Goal: Check status: Check status

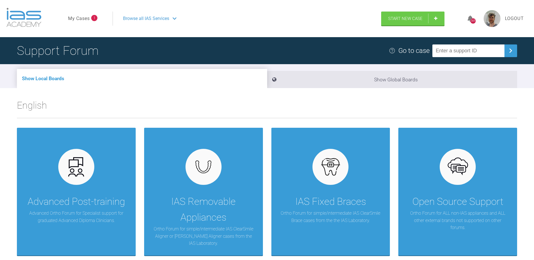
click at [87, 19] on link "My Cases" at bounding box center [79, 18] width 22 height 7
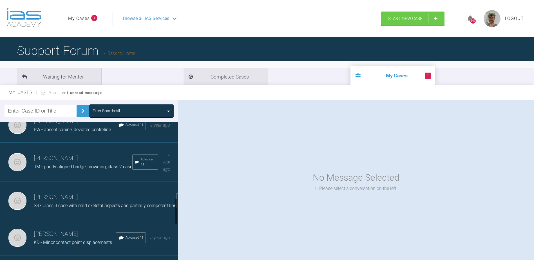
click at [62, 208] on span "SS - Class 3 case with mild skeletal aspects and partially competent lips" at bounding box center [105, 205] width 142 height 5
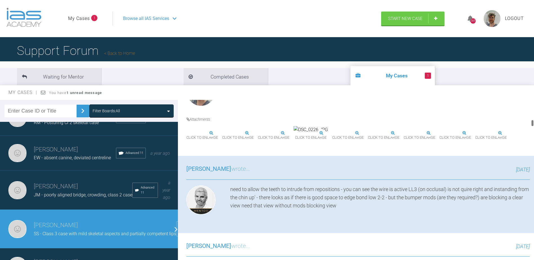
scroll to position [593, 0]
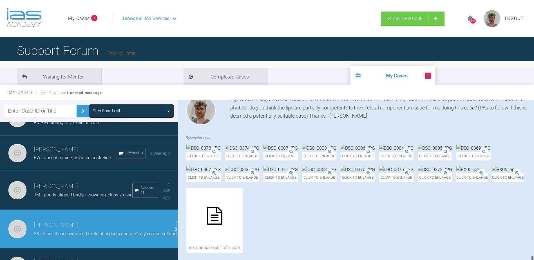
drag, startPoint x: 532, startPoint y: 123, endPoint x: 533, endPoint y: 272, distance: 149.1
click at [533, 260] on html "My Cases 1 Logout Browse all IAS Services Start New Case 569 Logout Support For…" at bounding box center [267, 159] width 534 height 318
click at [302, 173] on img at bounding box center [319, 169] width 34 height 7
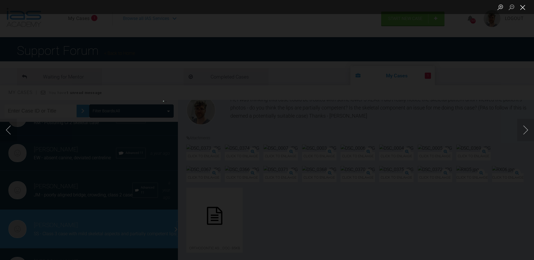
click at [523, 6] on button "Close lightbox" at bounding box center [522, 7] width 11 height 10
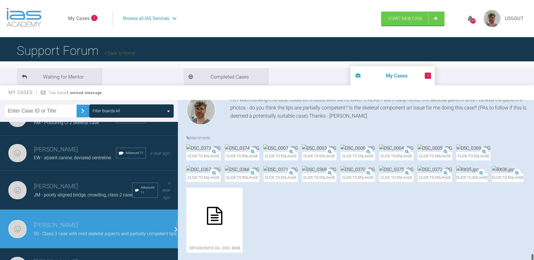
scroll to position [4609, 0]
click at [220, 166] on img at bounding box center [203, 169] width 34 height 7
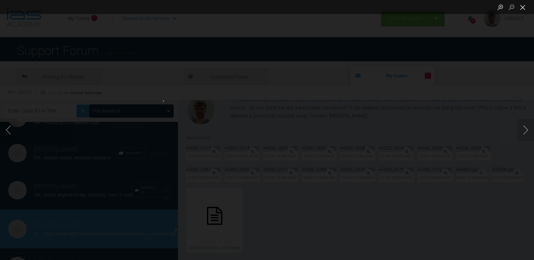
click at [526, 4] on button "Close lightbox" at bounding box center [522, 7] width 11 height 10
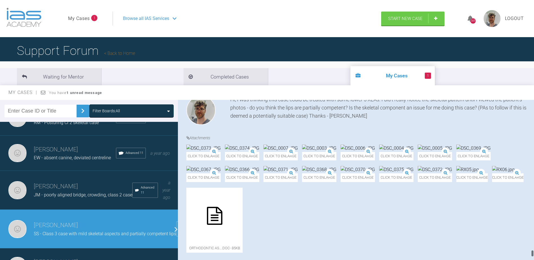
scroll to position [4497, 0]
click at [220, 152] on img at bounding box center [203, 148] width 34 height 7
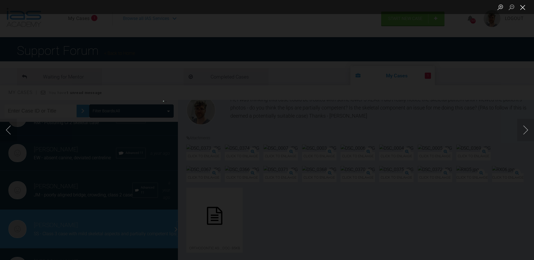
click at [523, 9] on button "Close lightbox" at bounding box center [522, 7] width 11 height 10
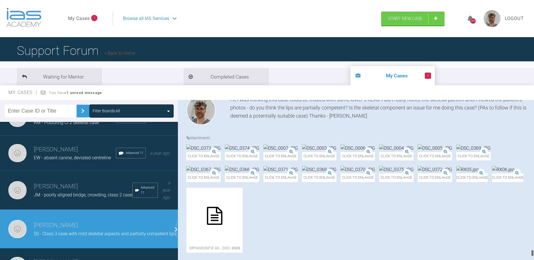
click at [259, 152] on img at bounding box center [242, 148] width 34 height 7
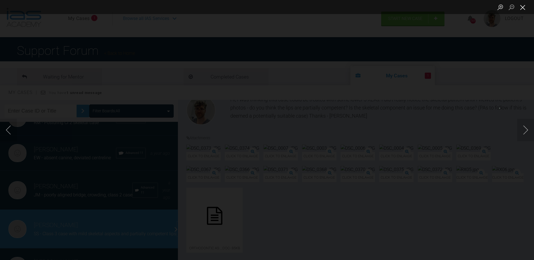
click at [521, 10] on button "Close lightbox" at bounding box center [522, 7] width 11 height 10
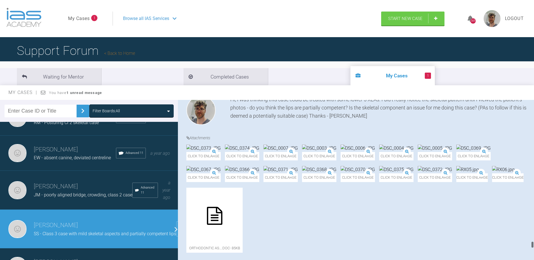
scroll to position [4215, 0]
